Goal: Navigation & Orientation: Find specific page/section

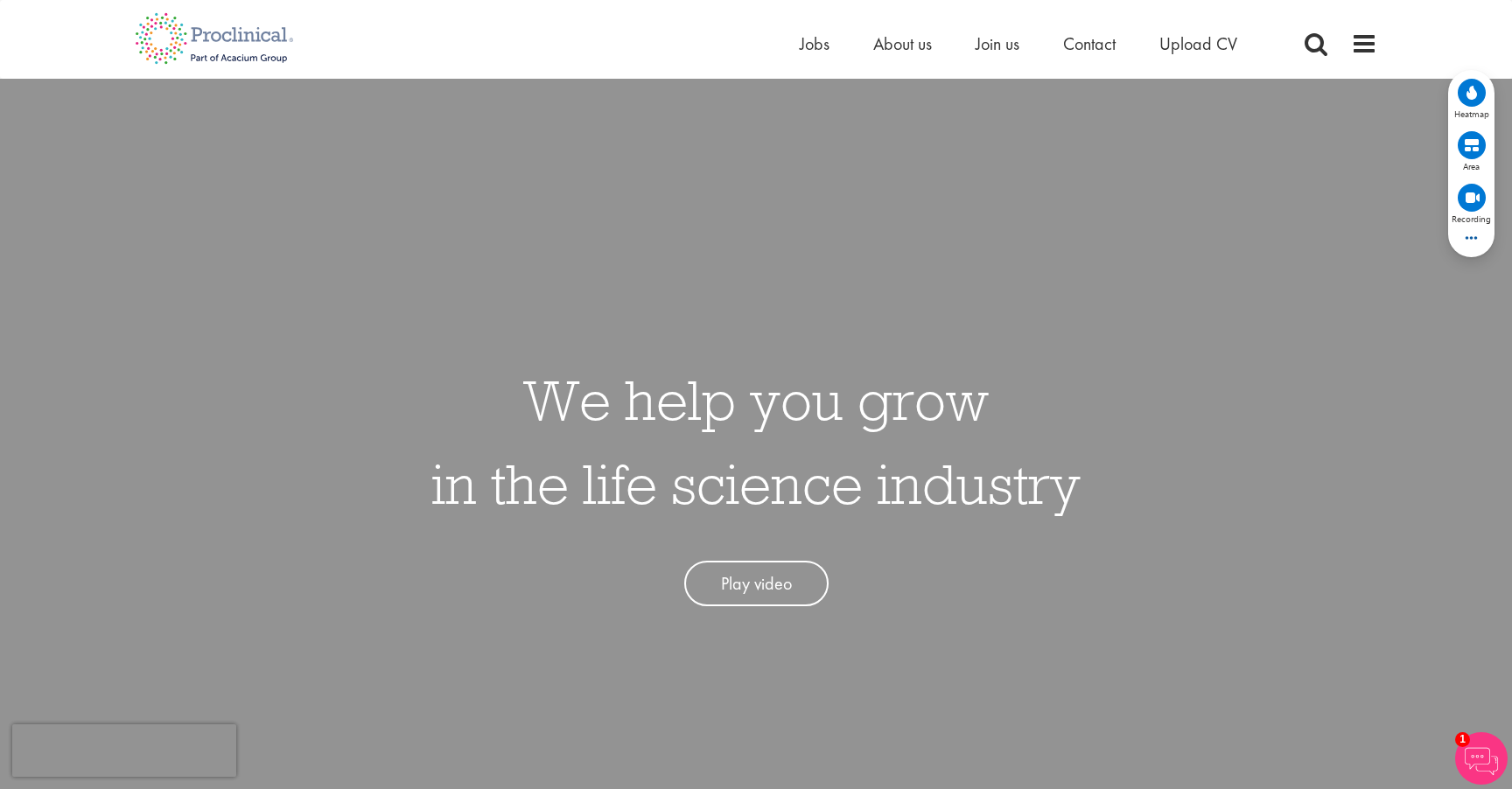
click at [434, 633] on div "We help you grow in the life science industry Play video" at bounding box center [756, 473] width 1538 height 789
click at [1359, 34] on span at bounding box center [1363, 44] width 26 height 26
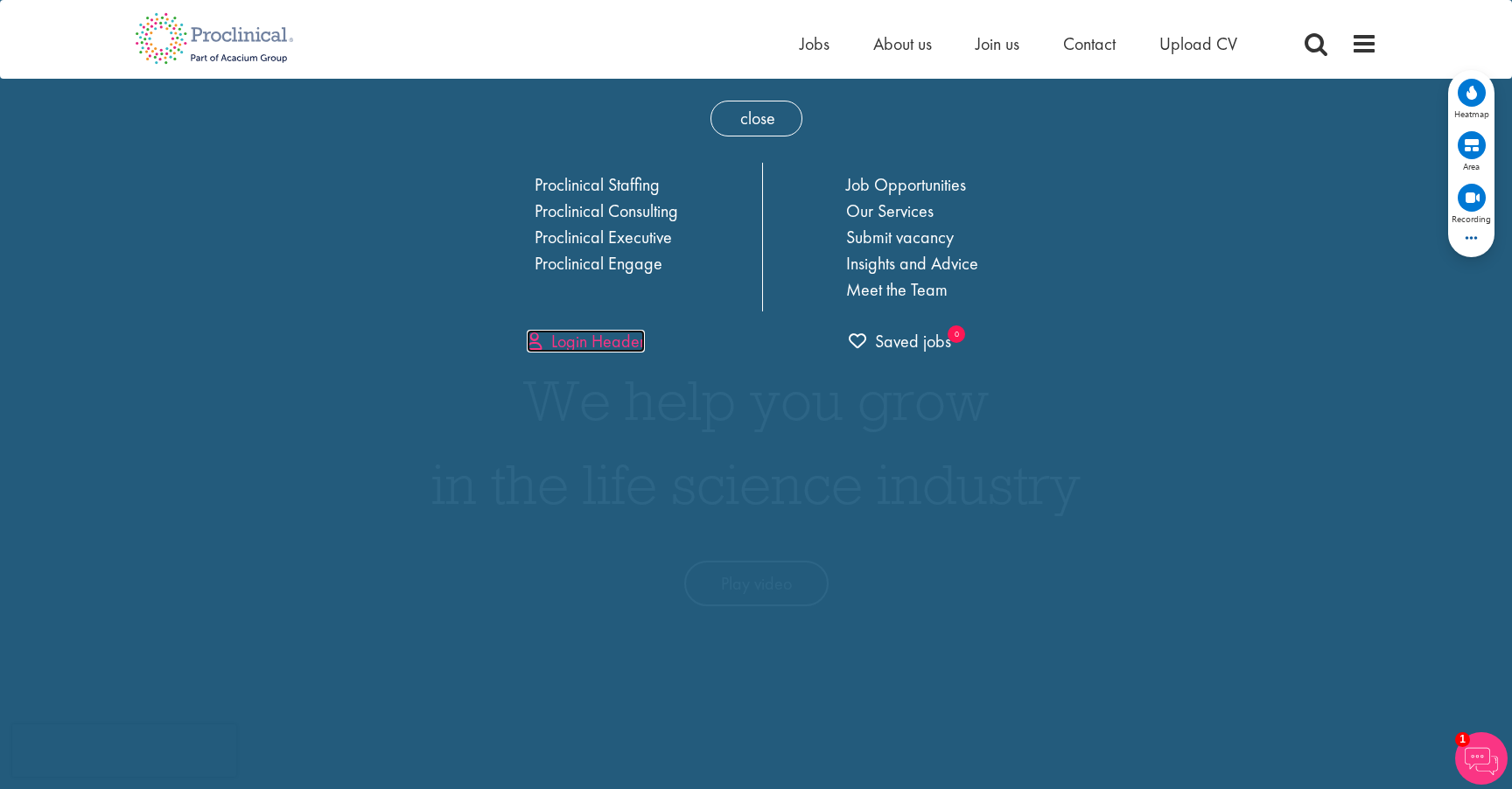
click at [603, 338] on link "Login Header" at bounding box center [586, 341] width 118 height 23
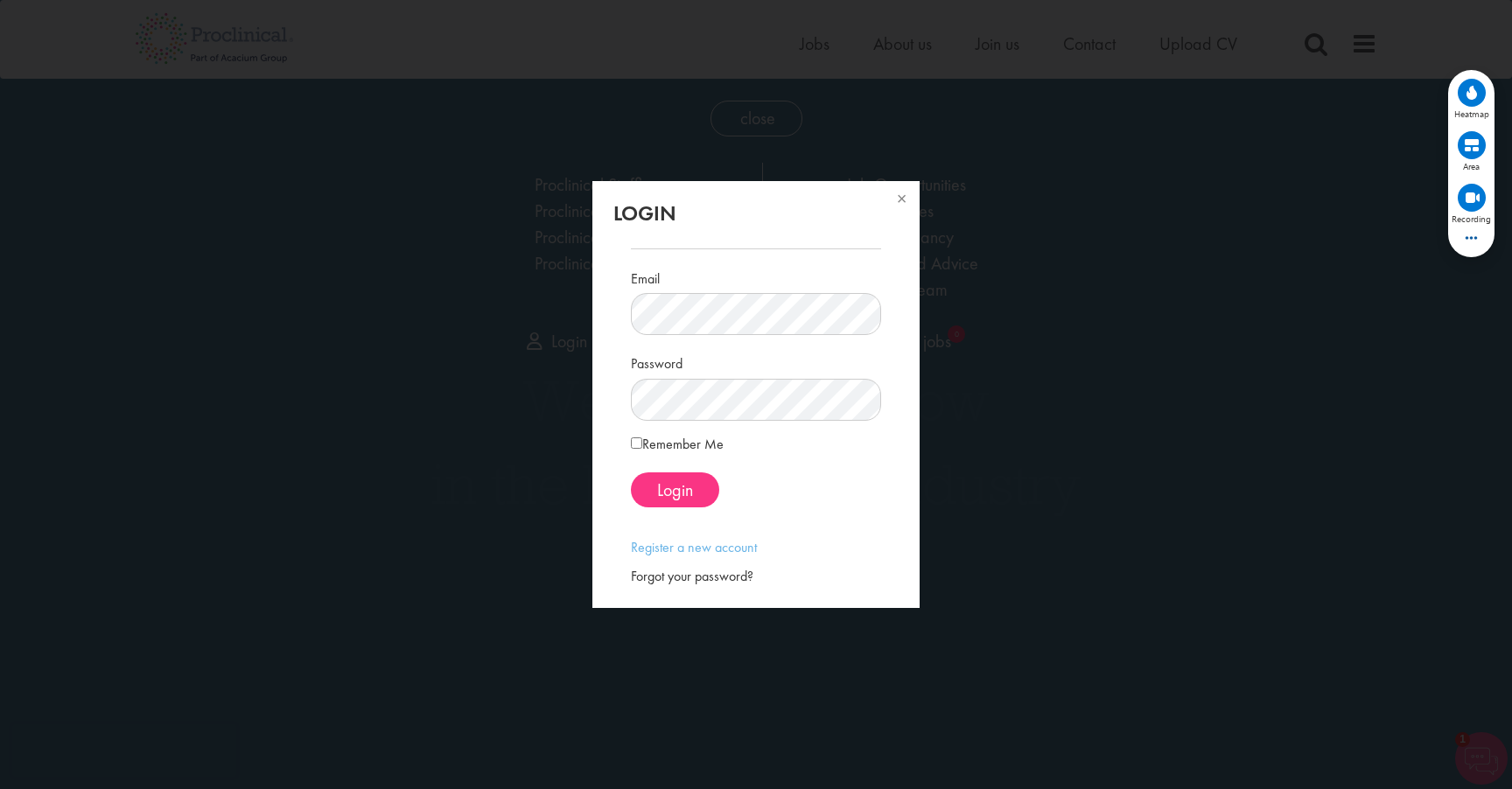
click at [774, 277] on div "Email" at bounding box center [756, 299] width 250 height 72
click at [668, 494] on span "Login" at bounding box center [675, 490] width 36 height 23
click at [685, 483] on span "Login" at bounding box center [675, 490] width 36 height 23
click at [905, 204] on button at bounding box center [900, 200] width 39 height 39
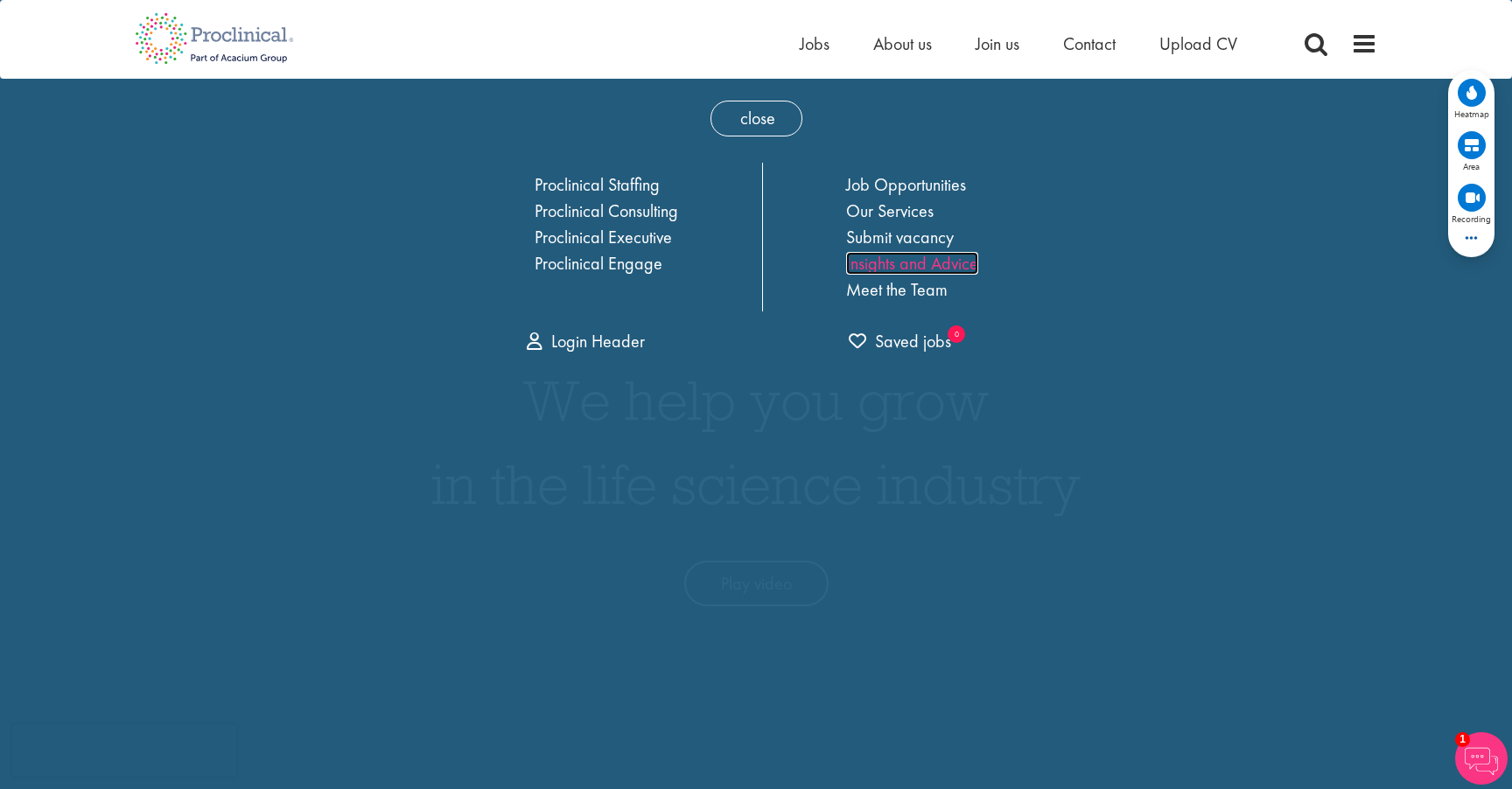
click at [886, 262] on link "Insights and Advice" at bounding box center [912, 263] width 132 height 23
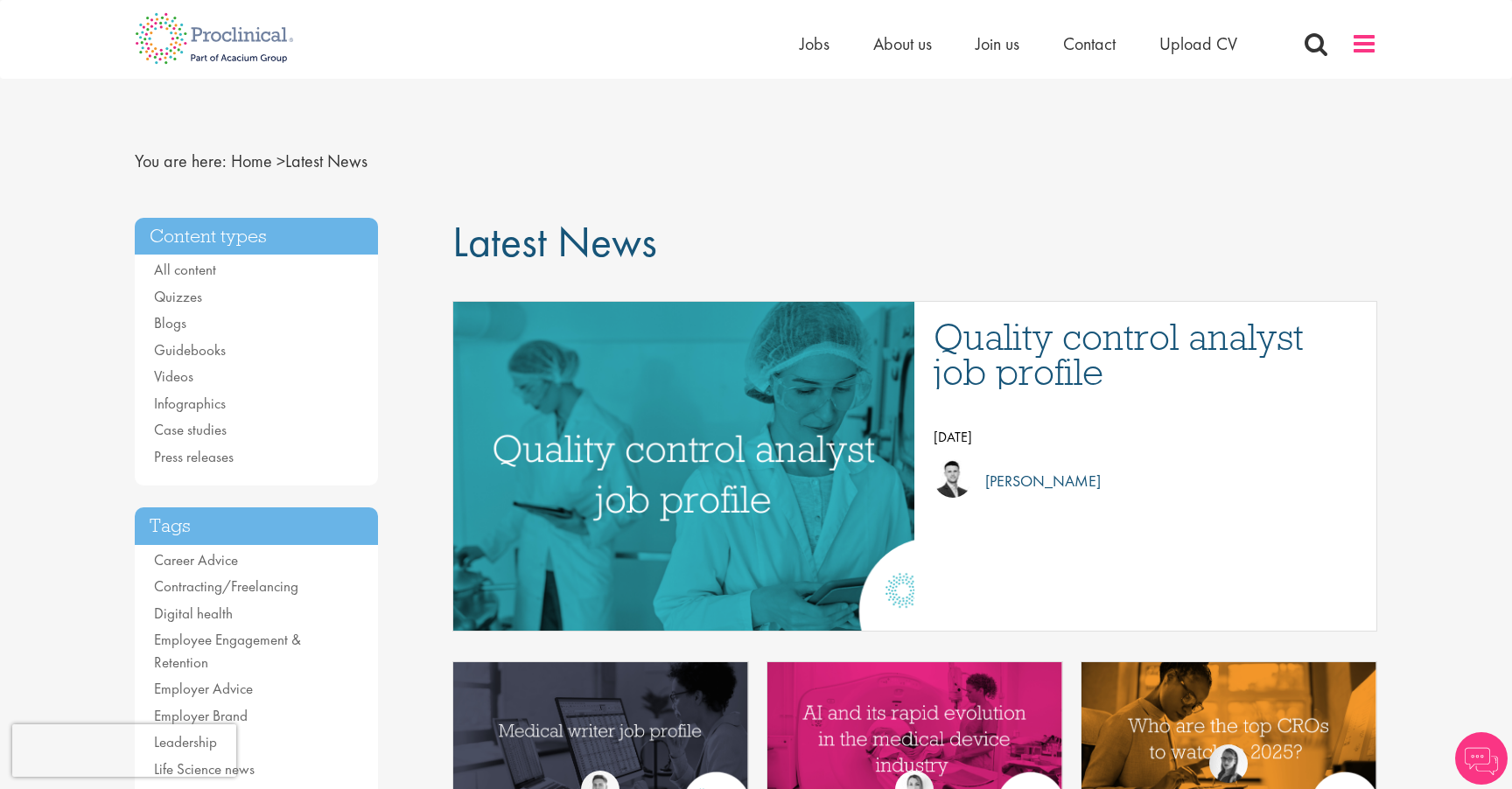
click at [1373, 48] on span at bounding box center [1363, 44] width 26 height 26
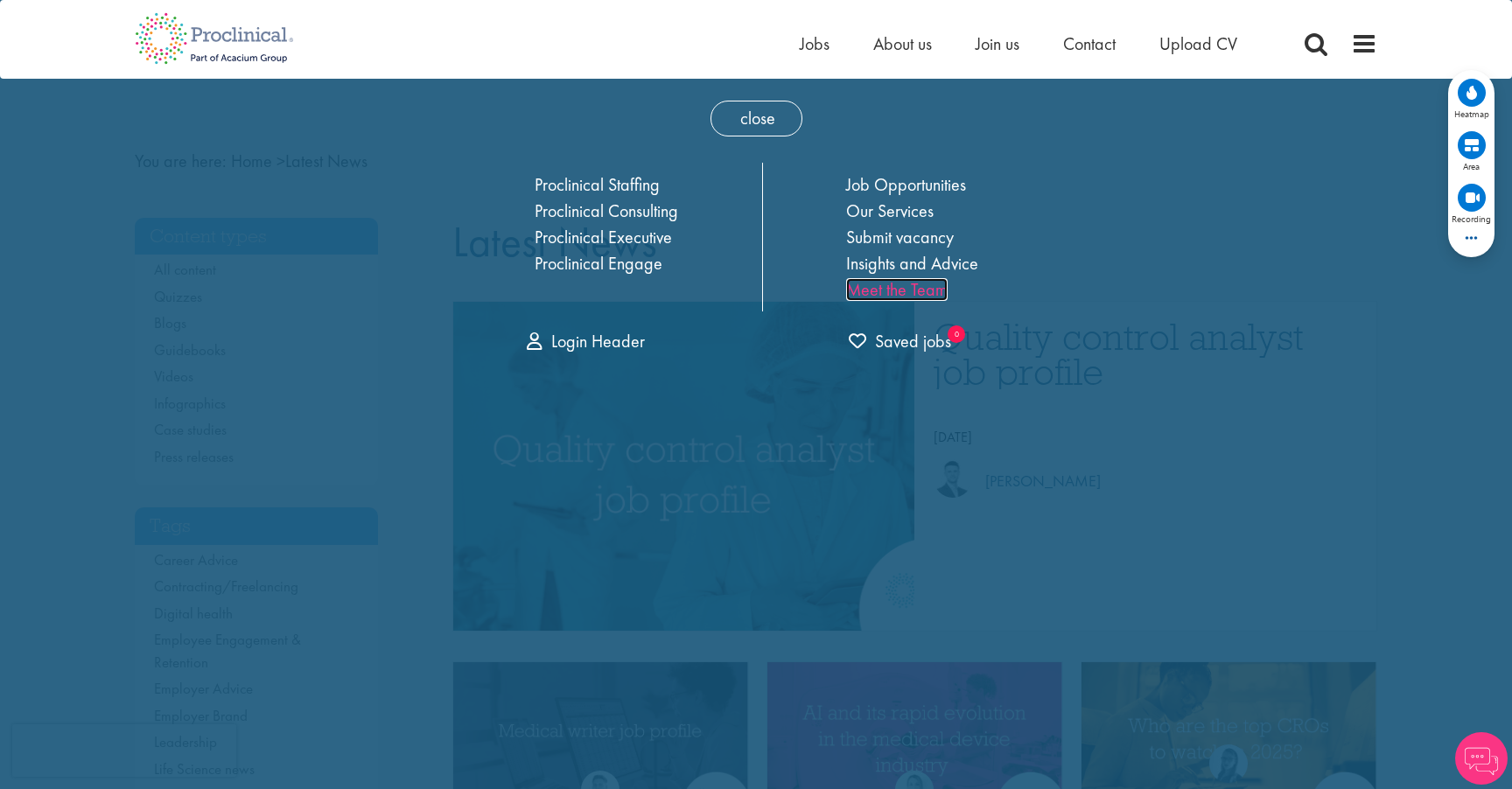
click at [893, 294] on link "Meet the Team" at bounding box center [897, 289] width 101 height 23
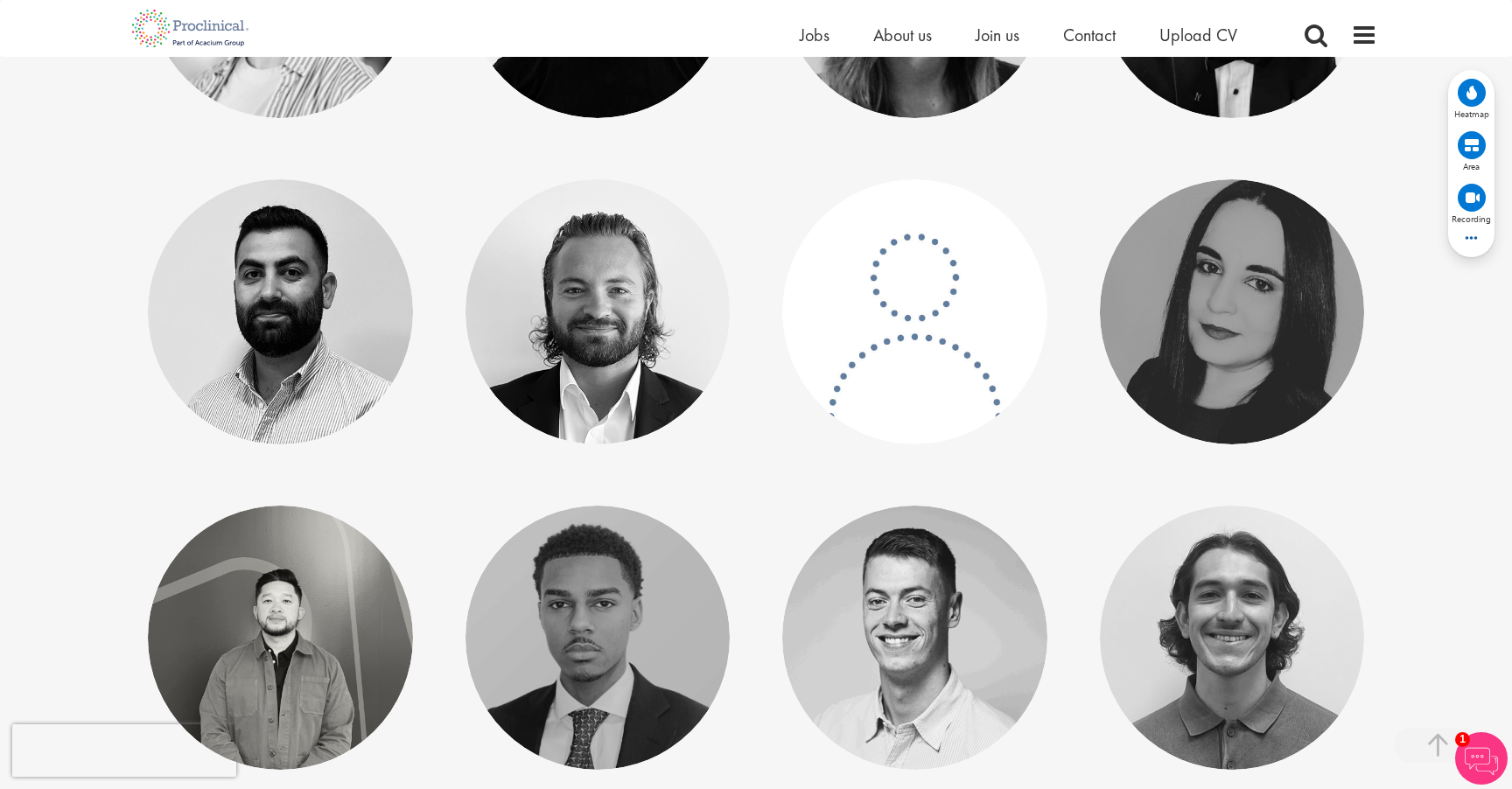
scroll to position [3019, 0]
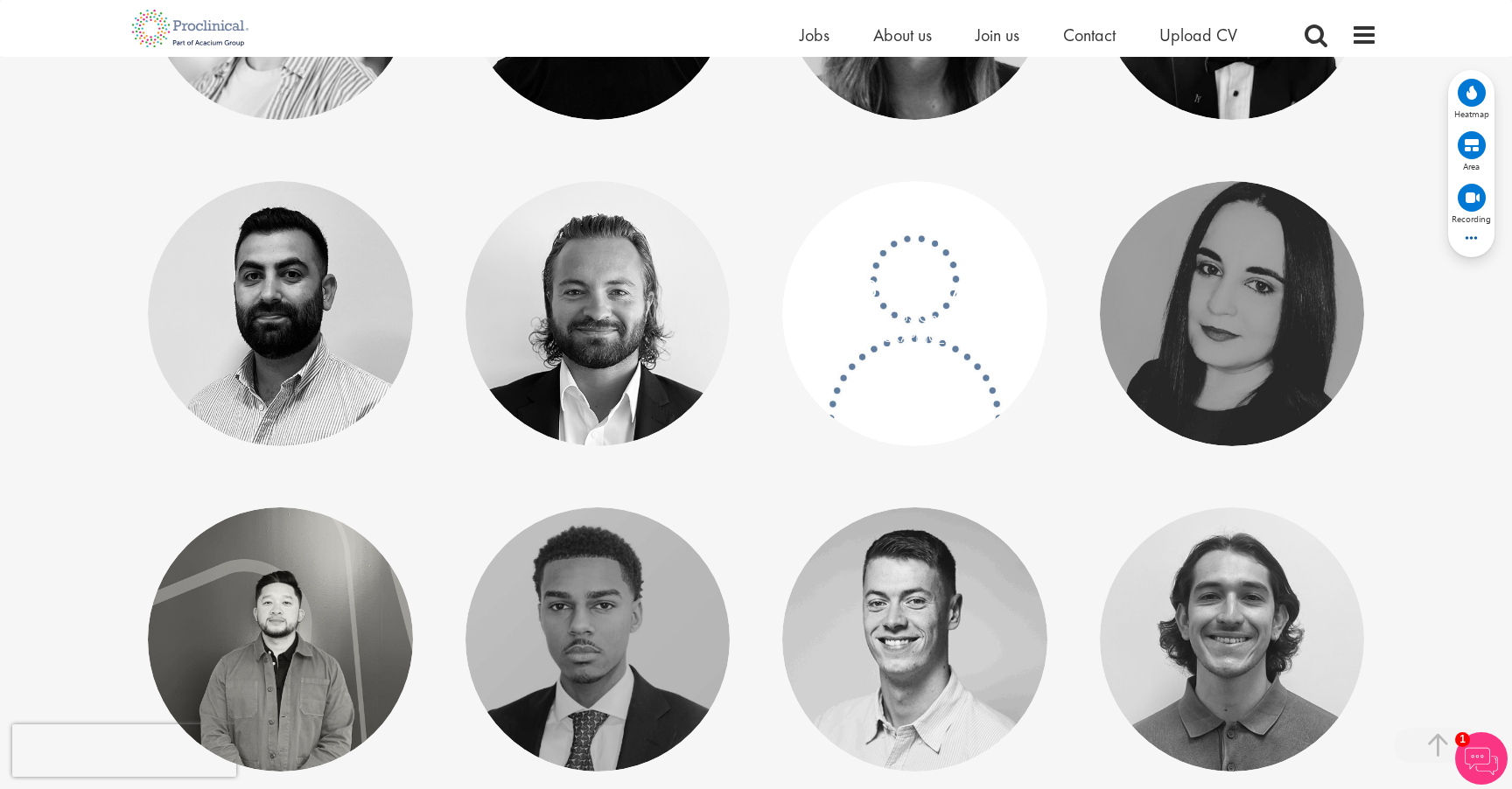
click at [863, 334] on p "Manager, US Operations - North America" at bounding box center [915, 328] width 230 height 41
drag, startPoint x: 944, startPoint y: 310, endPoint x: 833, endPoint y: 343, distance: 115.8
click at [815, 346] on p "Manager, US Operations - [GEOGRAPHIC_DATA]" at bounding box center [915, 328] width 230 height 41
click at [833, 343] on p "Manager, US Operations - [GEOGRAPHIC_DATA]" at bounding box center [915, 328] width 230 height 41
drag, startPoint x: 920, startPoint y: 332, endPoint x: 1006, endPoint y: 393, distance: 105.4
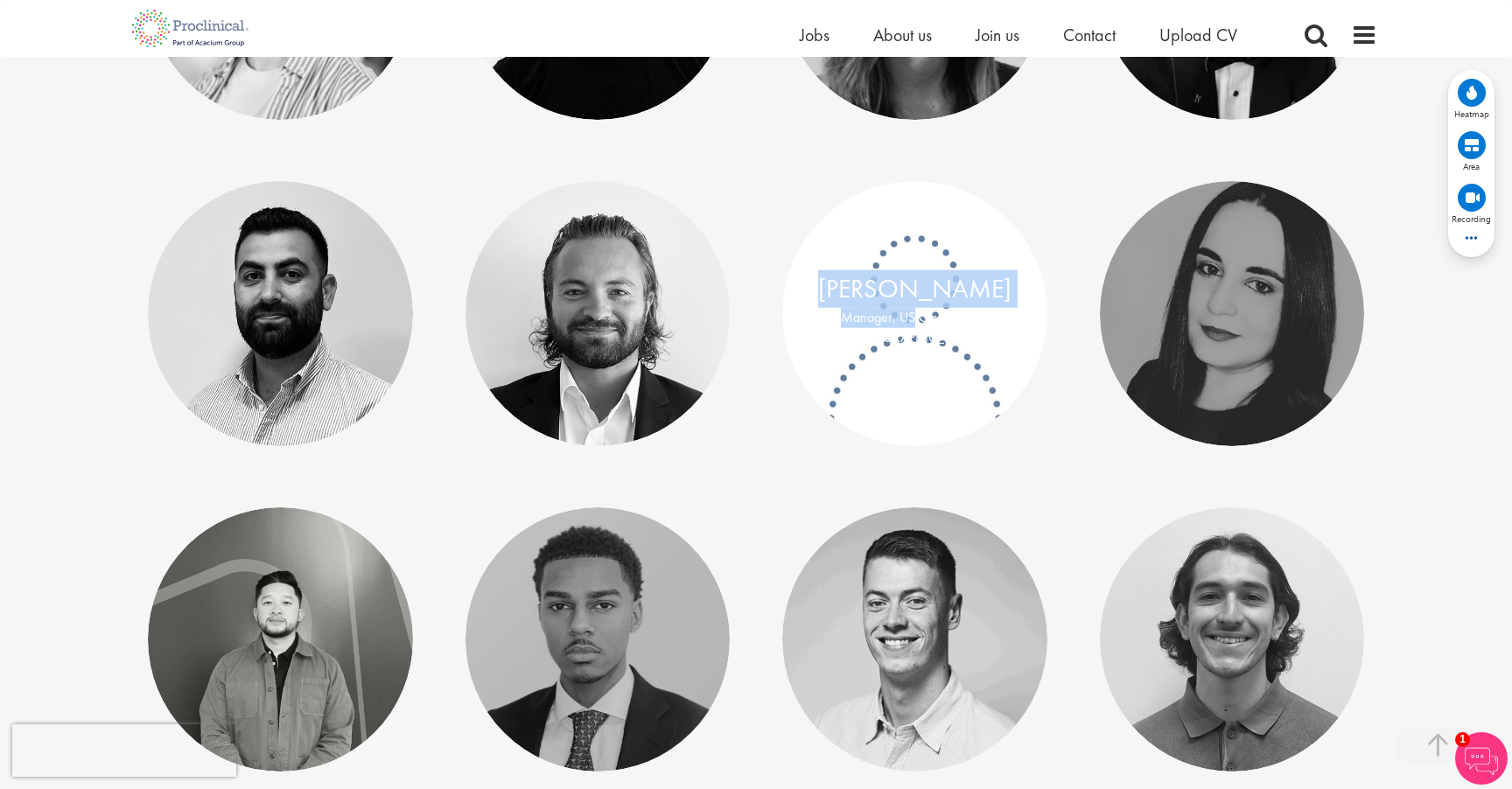
click at [1006, 393] on div "Monica Quiros Manager, US Operations - North America" at bounding box center [915, 314] width 266 height 266
drag, startPoint x: 1001, startPoint y: 389, endPoint x: 978, endPoint y: 378, distance: 25.5
click at [1001, 389] on link at bounding box center [915, 314] width 266 height 266
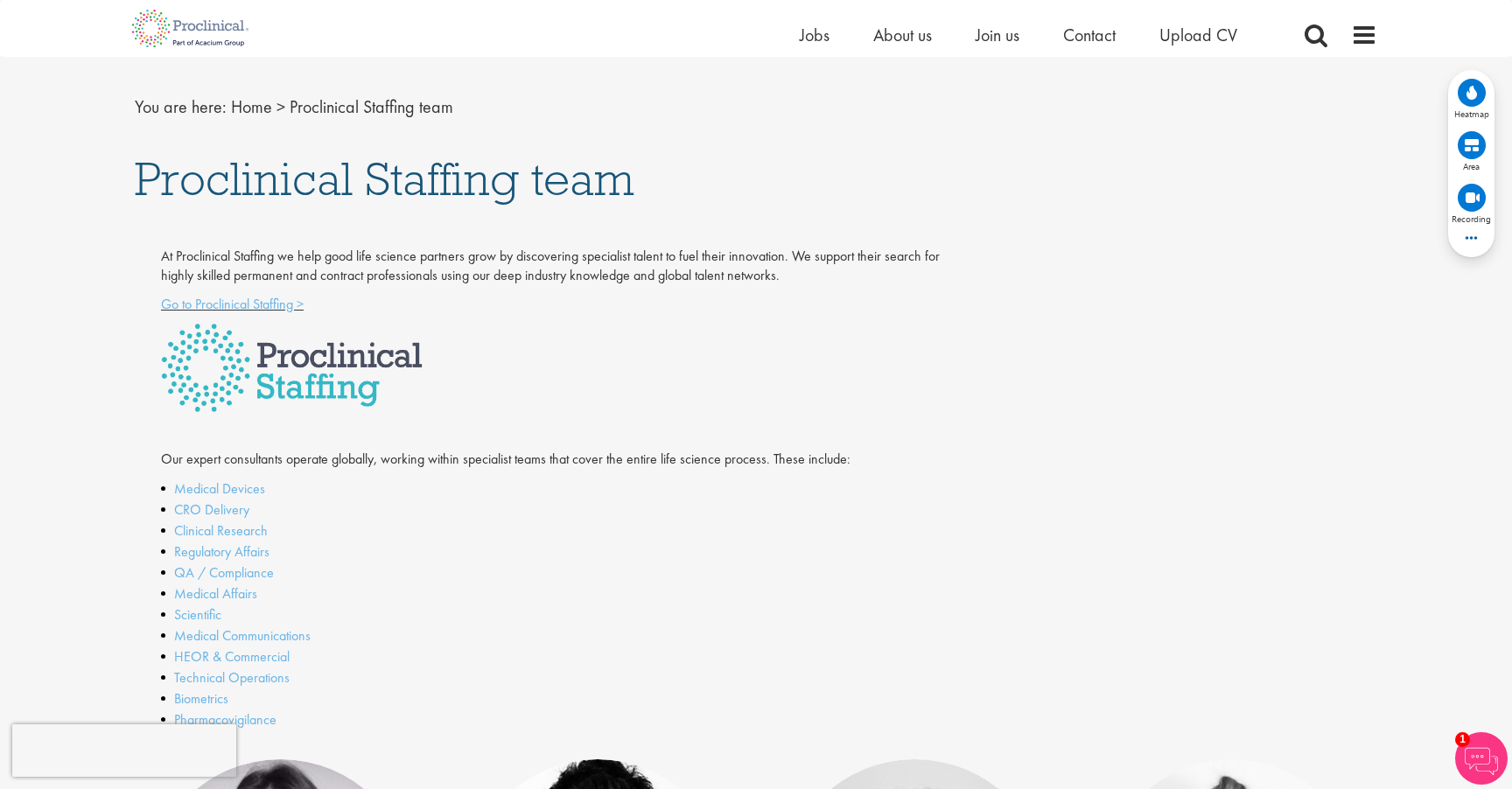
scroll to position [159, 0]
click at [509, 599] on li "Medical Affairs" at bounding box center [553, 595] width 785 height 21
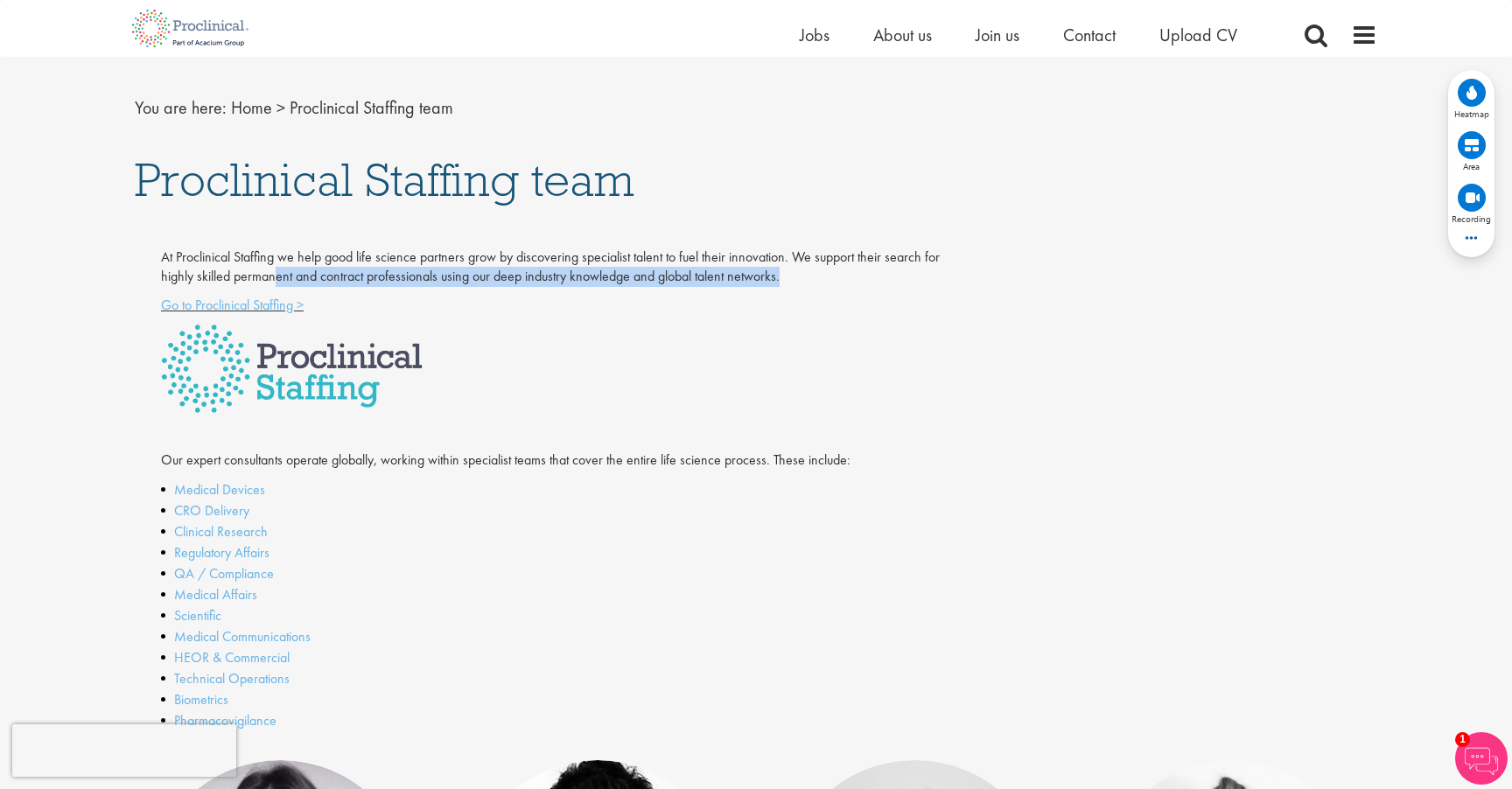
drag, startPoint x: 472, startPoint y: 287, endPoint x: 869, endPoint y: 288, distance: 397.0
click at [869, 288] on div "At Proclinical Staffing we help good life science partners grow by discovering …" at bounding box center [553, 504] width 811 height 512
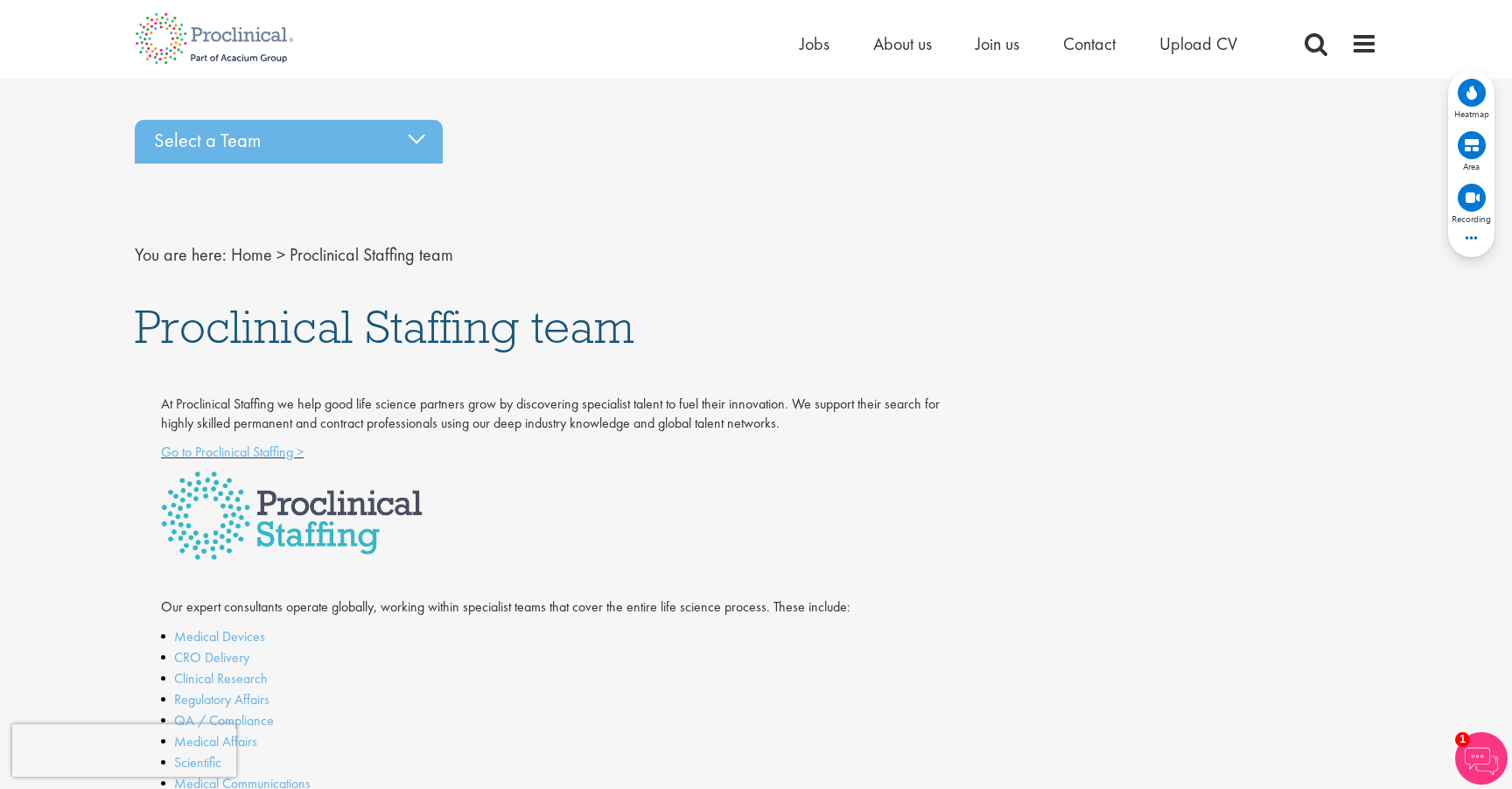
scroll to position [0, 0]
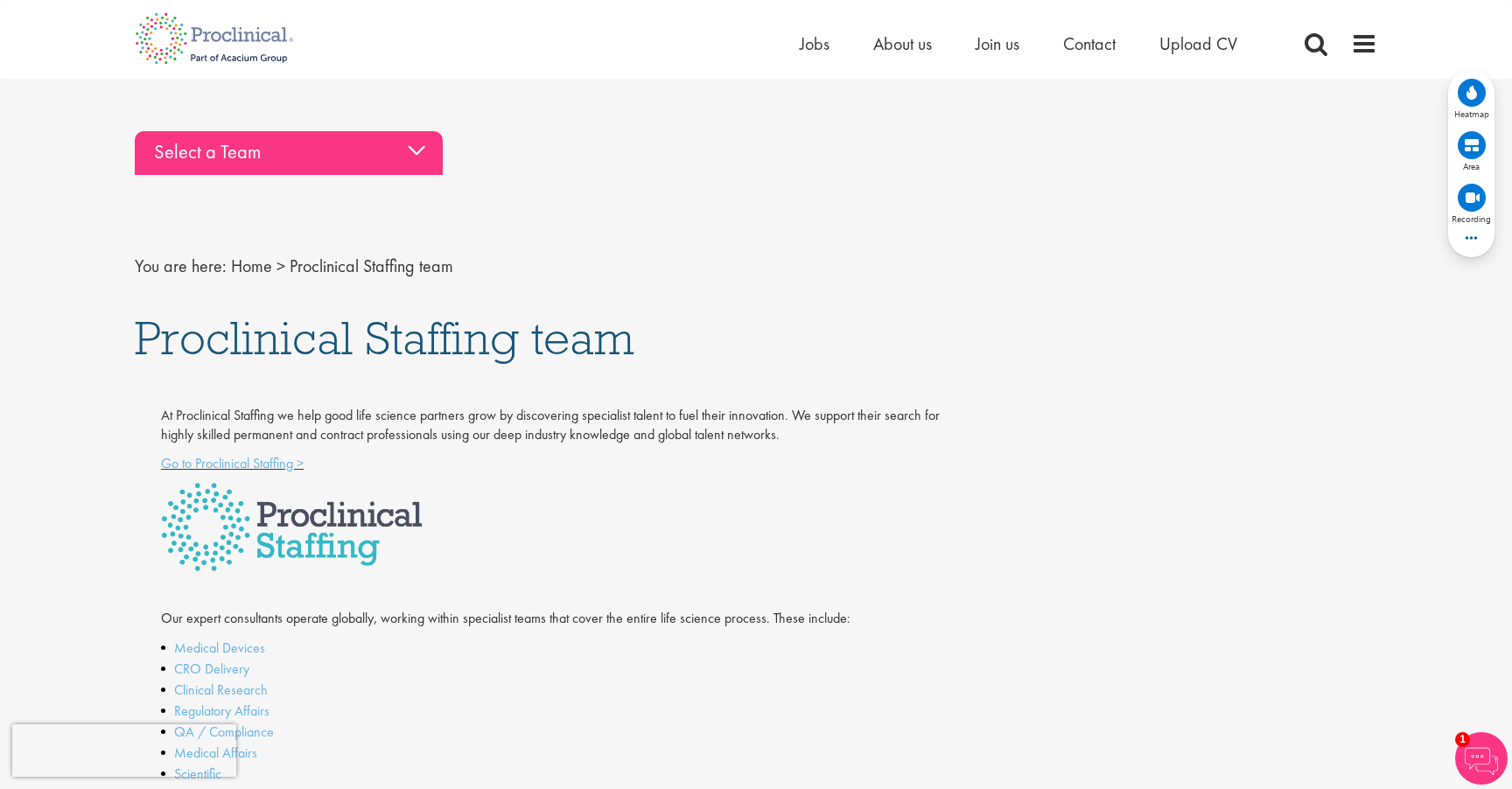
click at [331, 172] on div "Select a Team" at bounding box center [288, 153] width 308 height 44
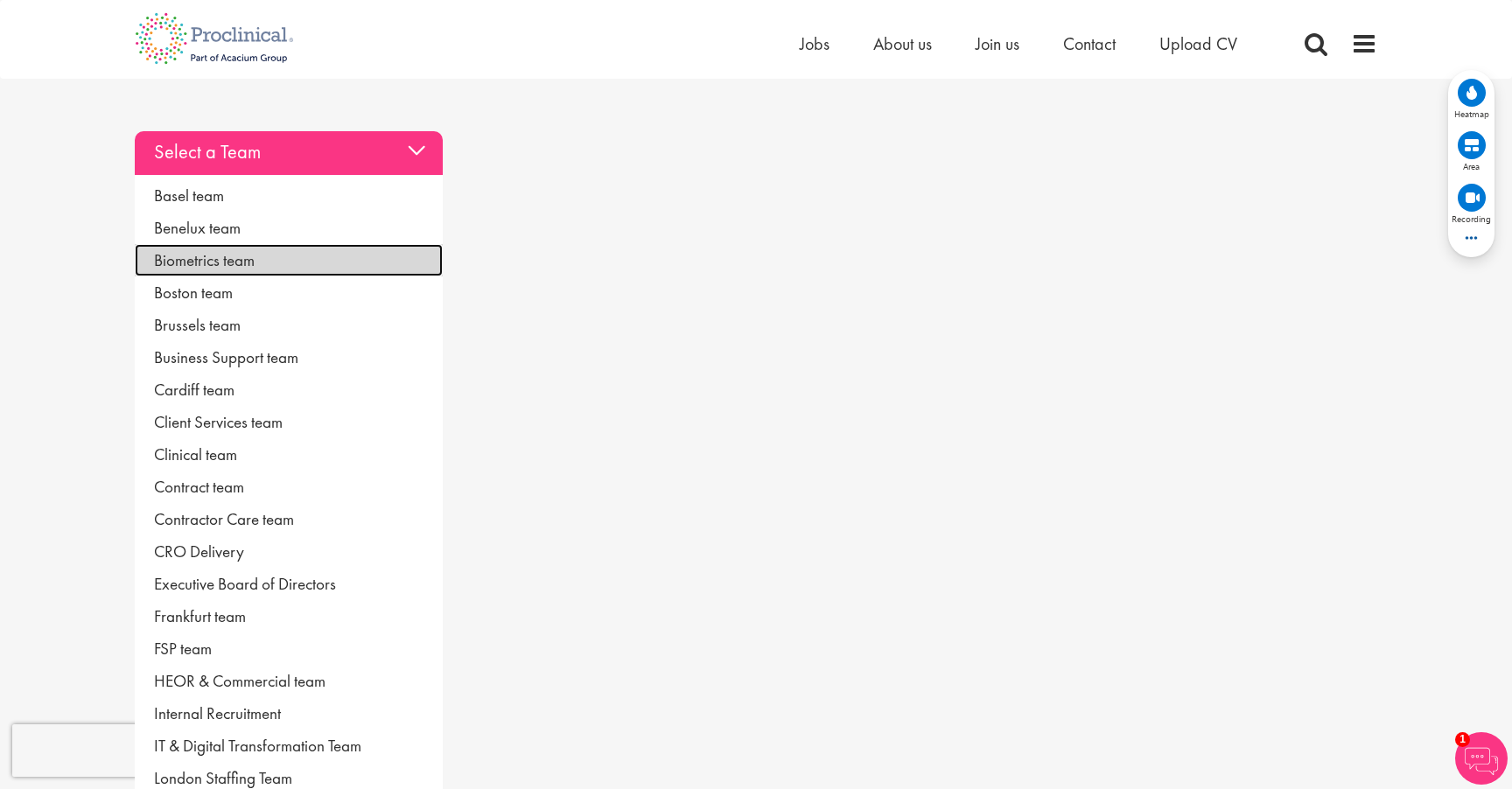
click at [189, 258] on link "Biometrics team" at bounding box center [288, 260] width 308 height 33
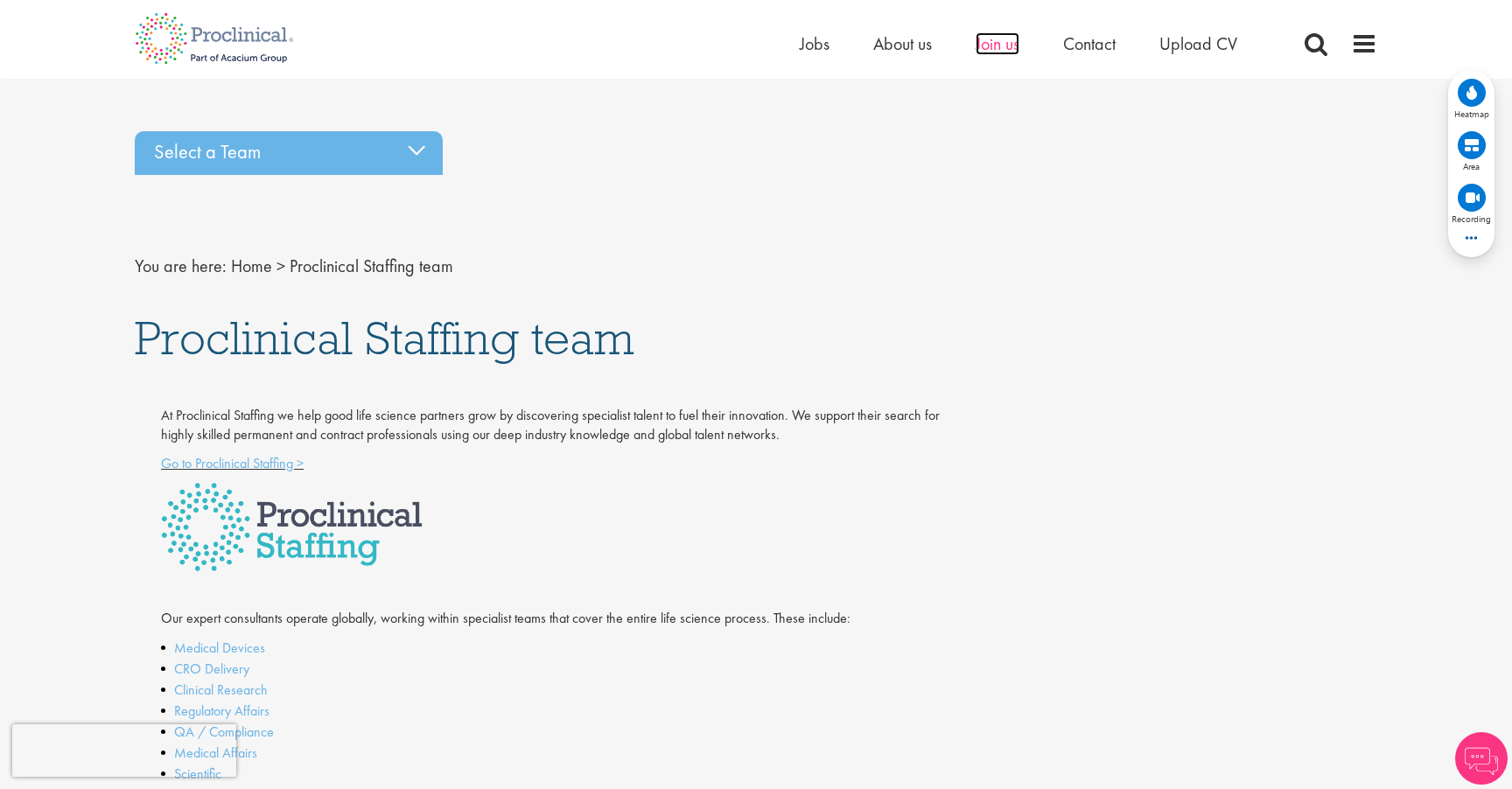
click at [999, 49] on span "Join us" at bounding box center [998, 44] width 44 height 23
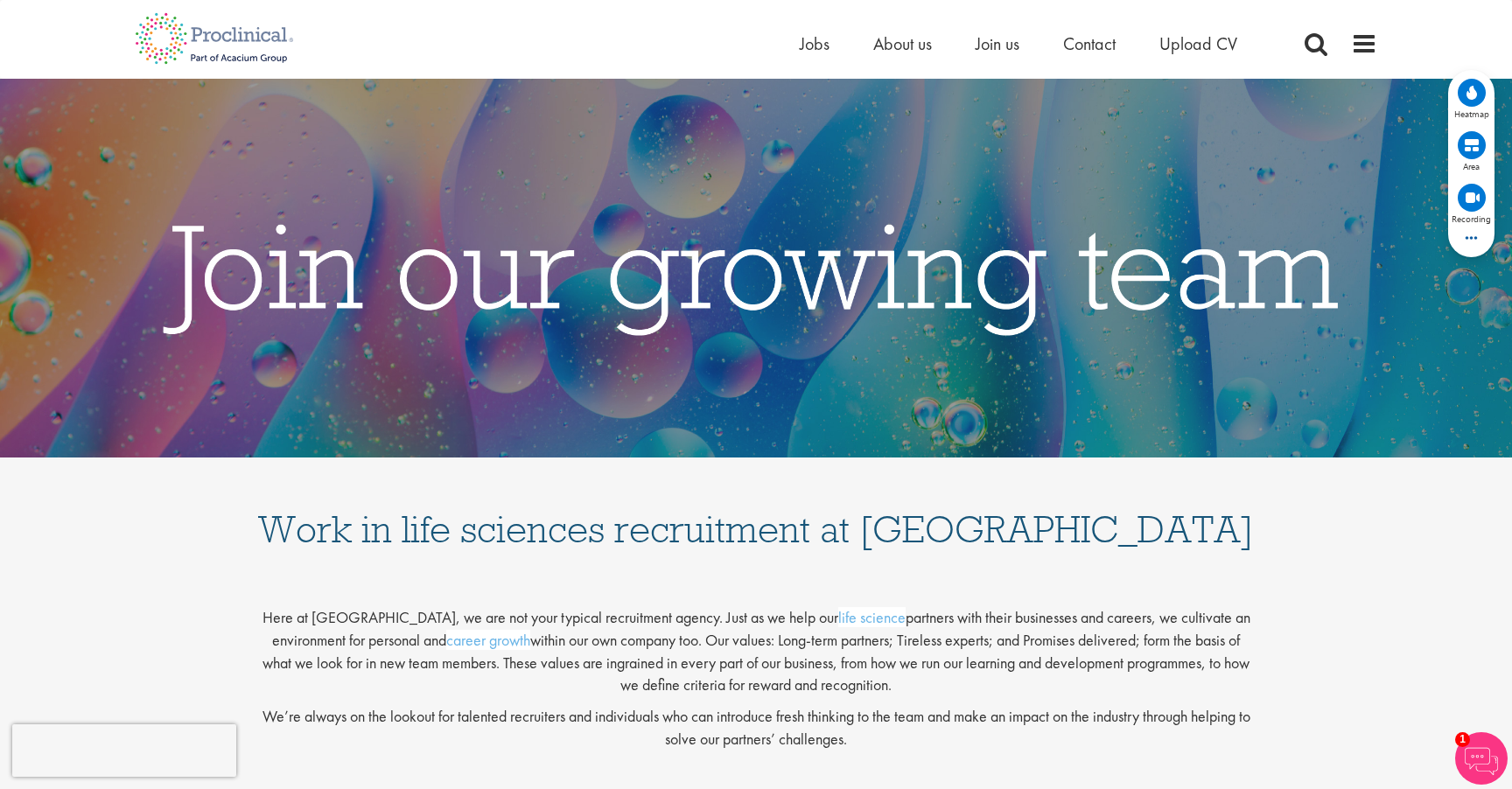
click at [292, 473] on div "Work in life sciences recruitment at [GEOGRAPHIC_DATA]" at bounding box center [755, 507] width 1024 height 100
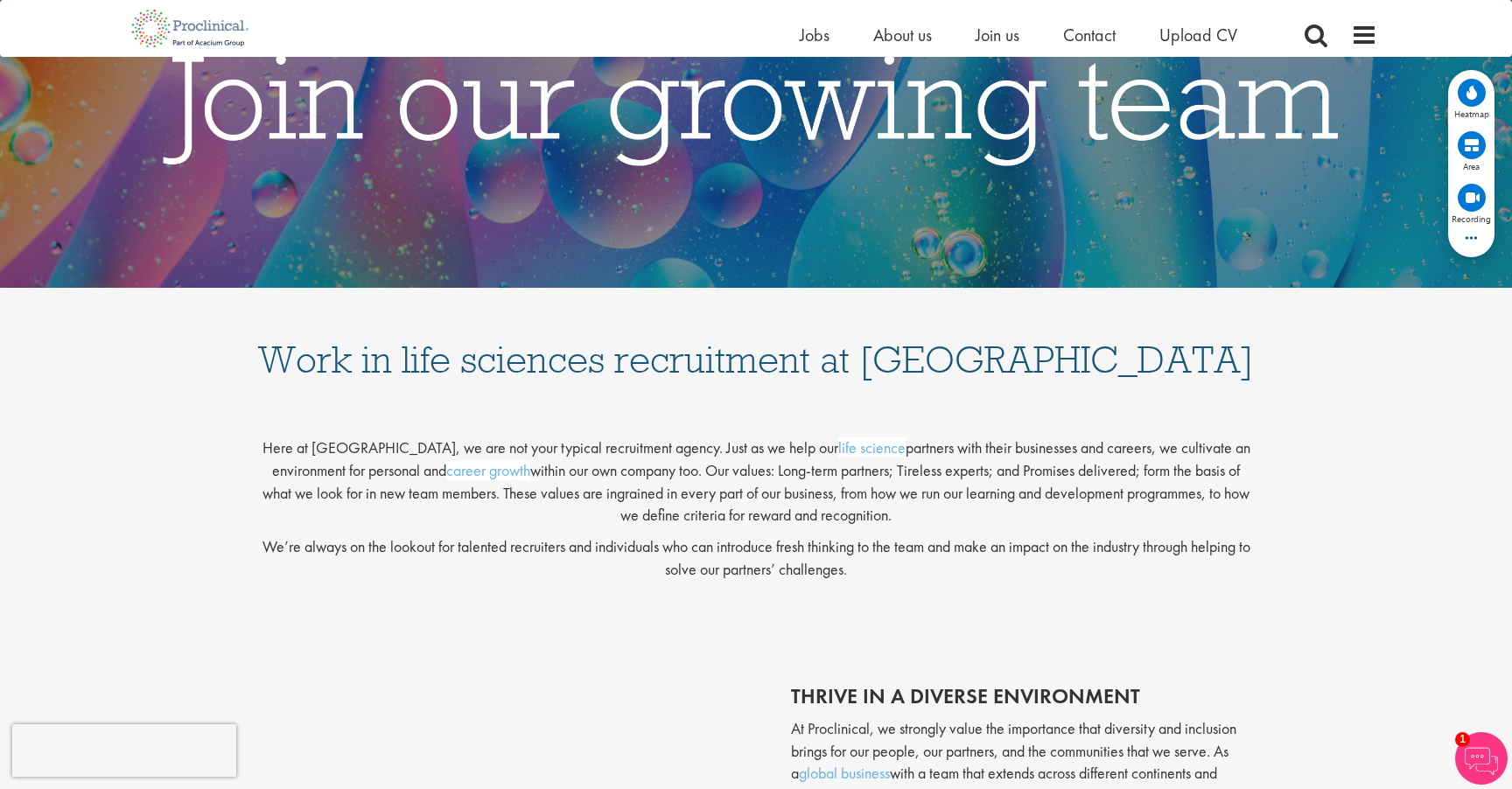
scroll to position [247, 0]
